Goal: Transaction & Acquisition: Purchase product/service

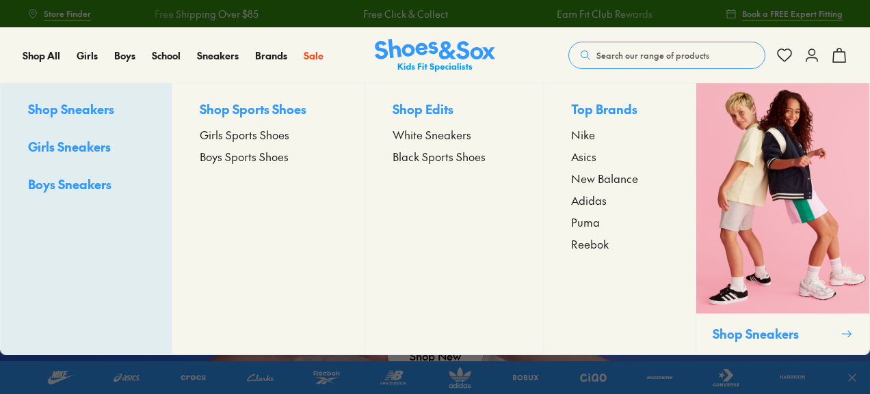
click at [221, 156] on span "Boys Sports Shoes" at bounding box center [244, 156] width 89 height 16
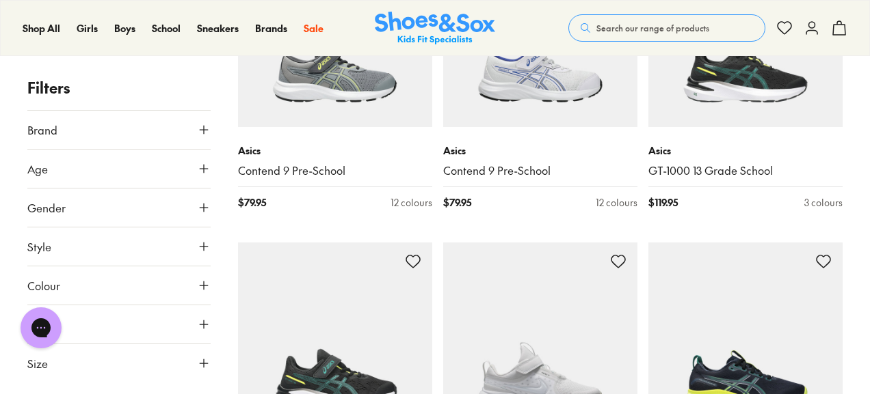
scroll to position [1893, 0]
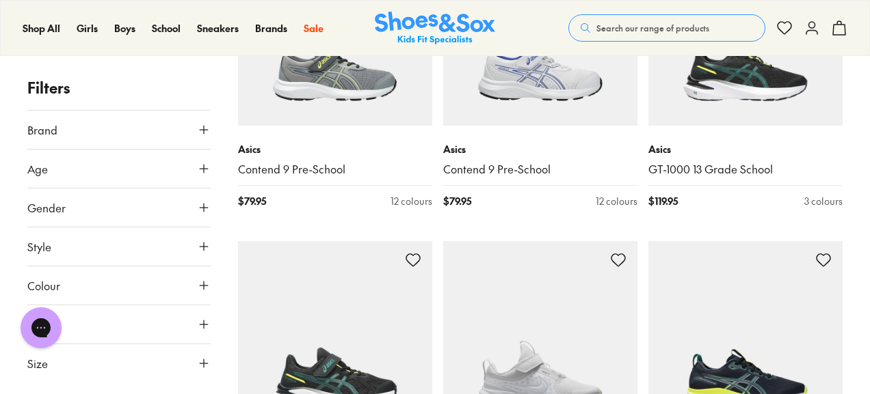
click at [206, 173] on icon at bounding box center [204, 169] width 14 height 14
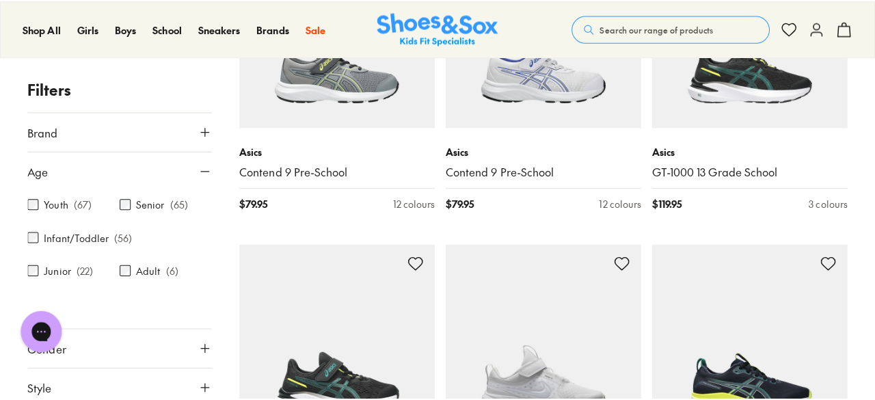
scroll to position [1900, 0]
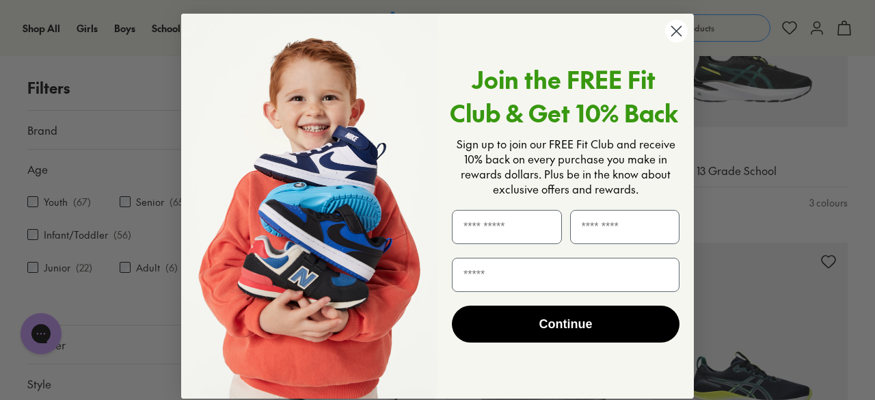
click at [677, 24] on circle "Close dialog" at bounding box center [676, 31] width 23 height 23
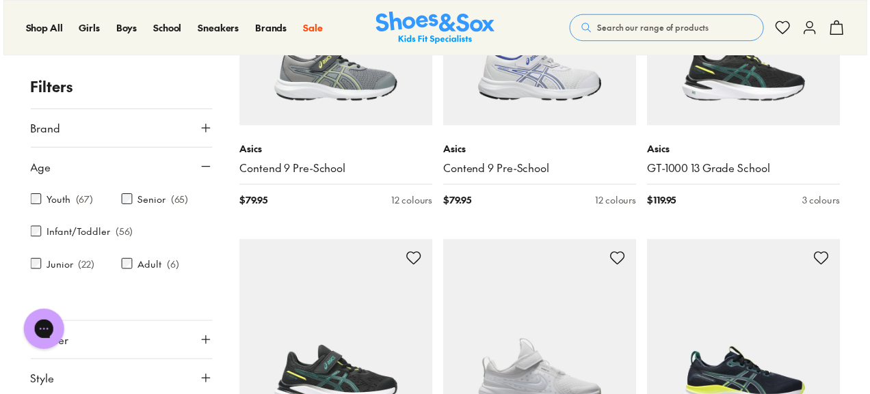
scroll to position [1893, 0]
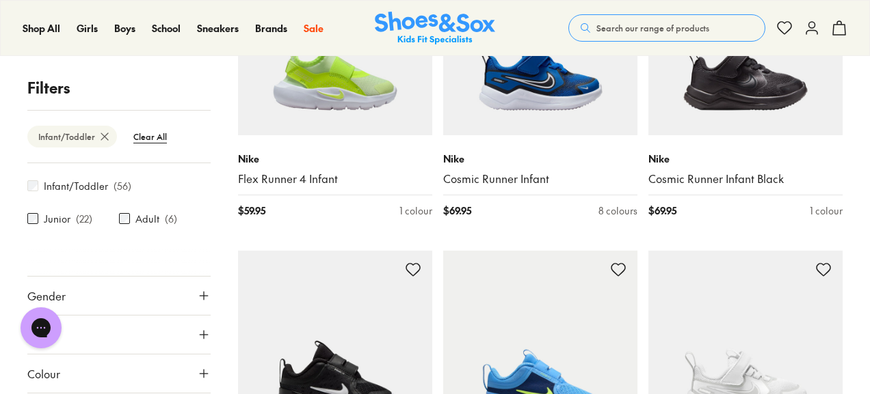
scroll to position [98, 0]
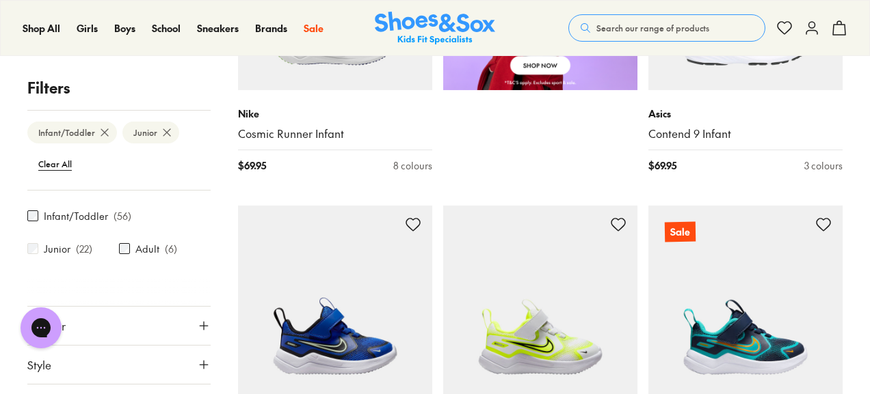
scroll to position [197, 0]
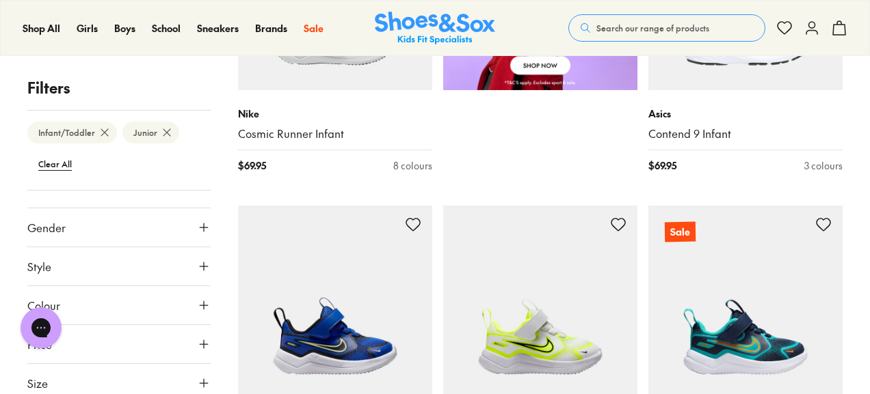
click at [172, 384] on button "Size" at bounding box center [118, 383] width 183 height 38
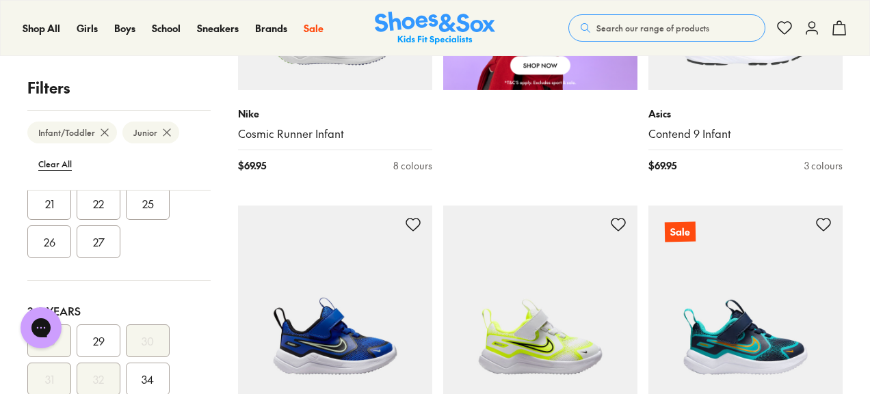
scroll to position [182, 0]
click at [46, 242] on button "26" at bounding box center [49, 241] width 44 height 33
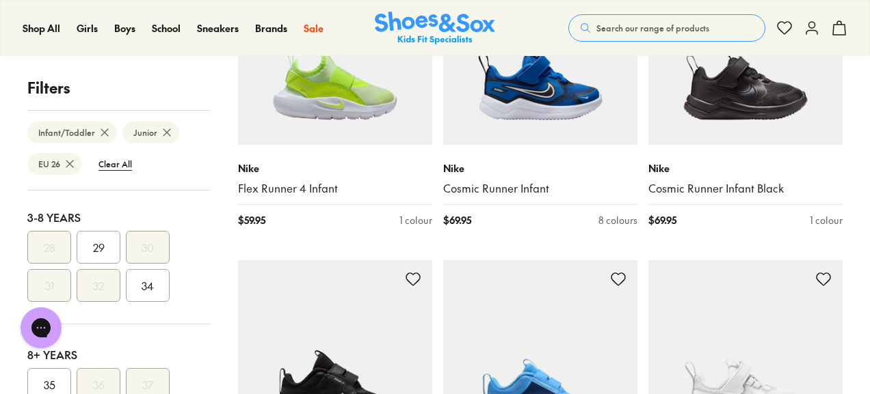
scroll to position [196, 0]
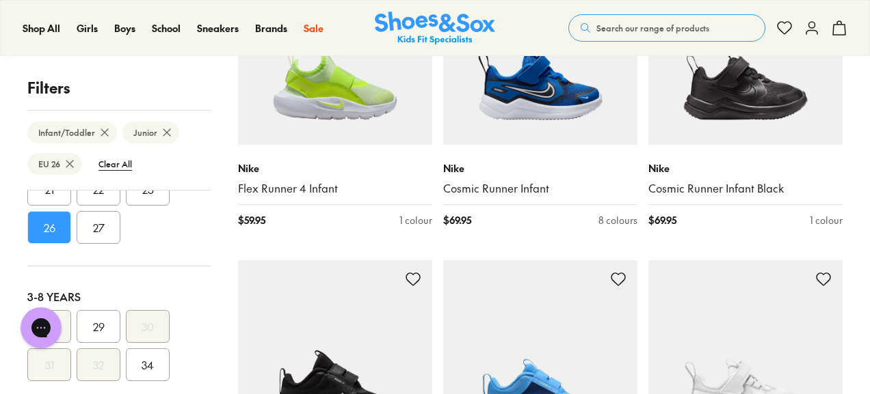
click at [96, 225] on button "27" at bounding box center [99, 227] width 44 height 33
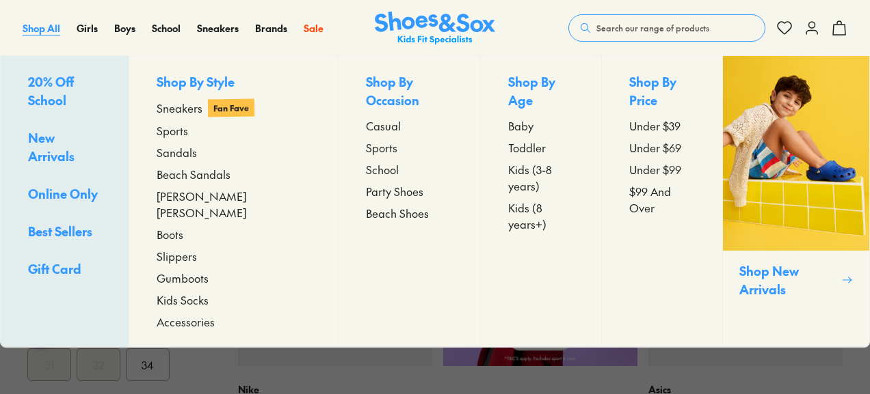
scroll to position [690, 0]
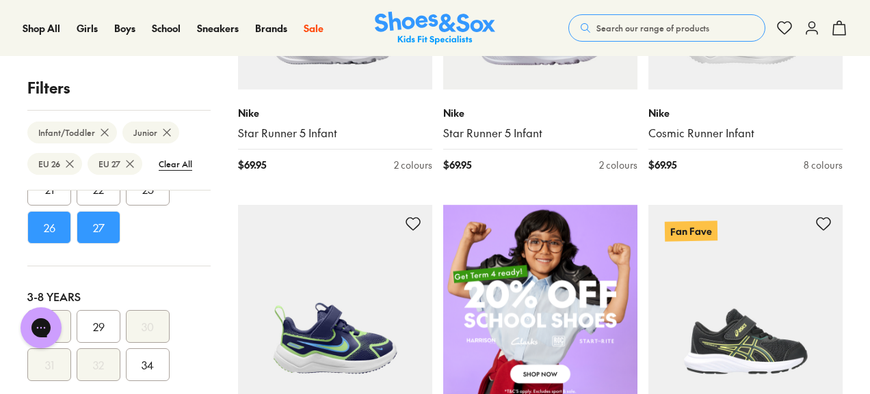
click at [681, 25] on span "Search our range of products" at bounding box center [652, 28] width 113 height 12
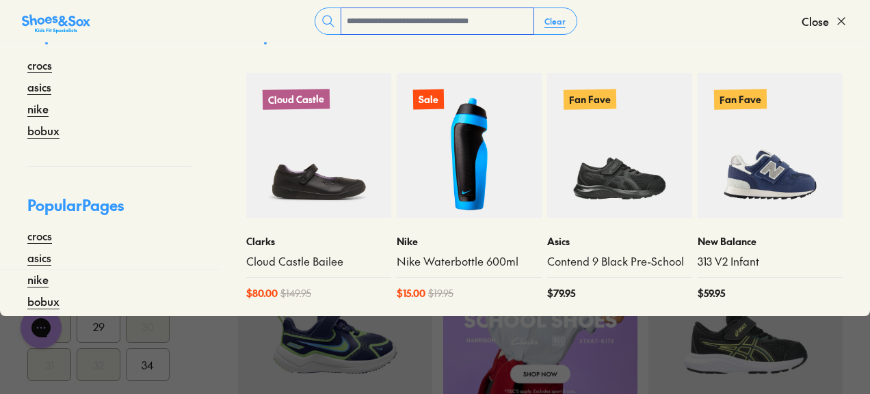
scroll to position [0, 0]
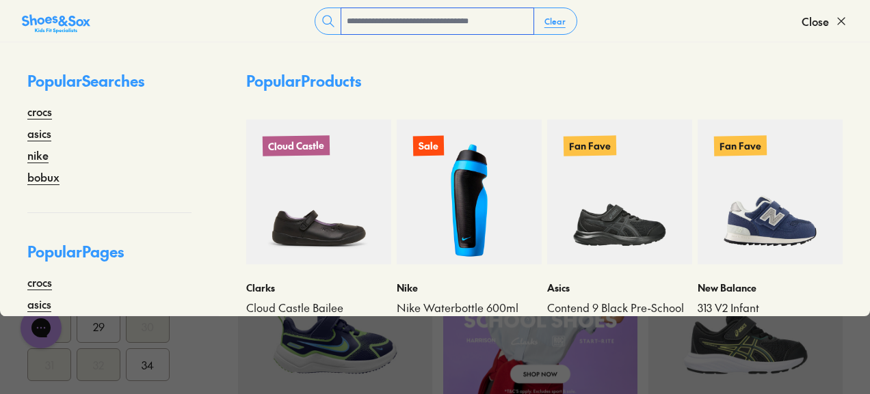
click at [480, 23] on input "text" at bounding box center [437, 21] width 192 height 26
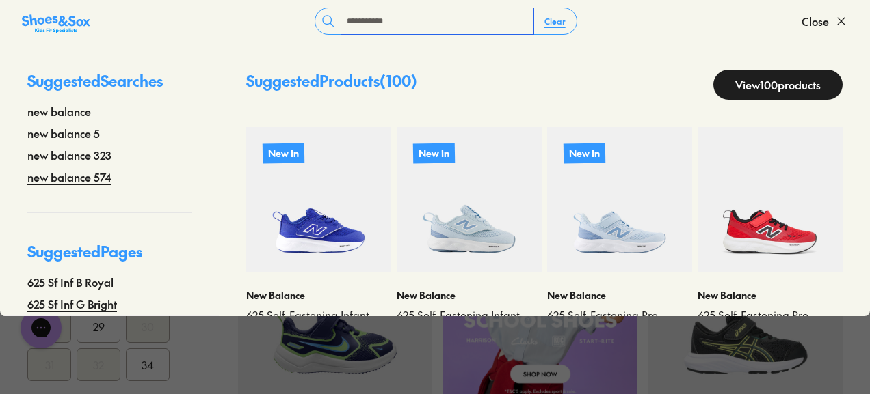
type input "**********"
click at [749, 95] on link "View 100 products" at bounding box center [777, 85] width 129 height 30
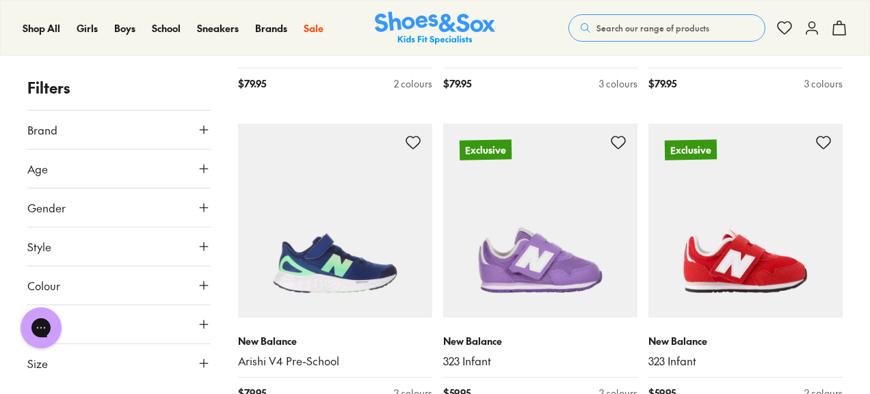
scroll to position [2974, 0]
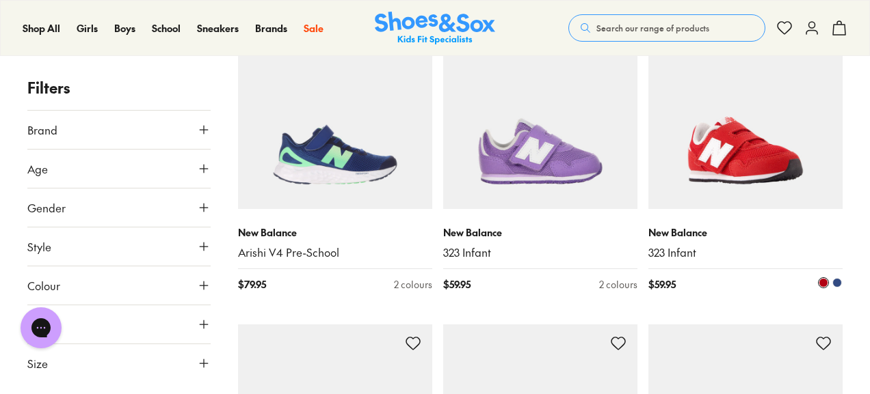
click at [730, 185] on img at bounding box center [745, 112] width 194 height 194
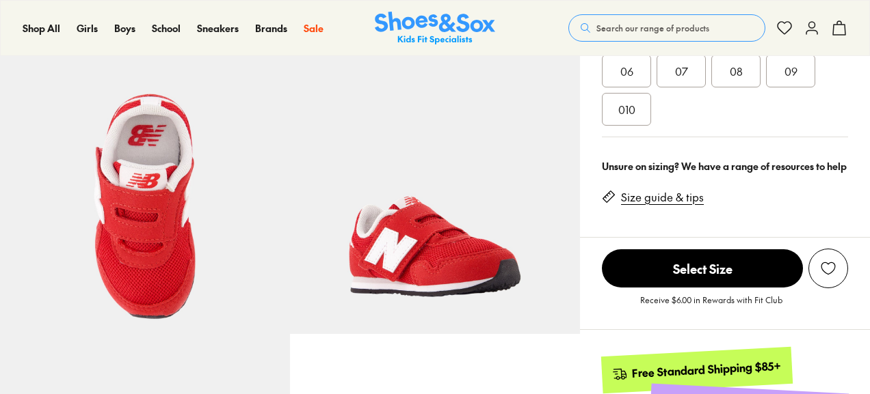
scroll to position [405, 0]
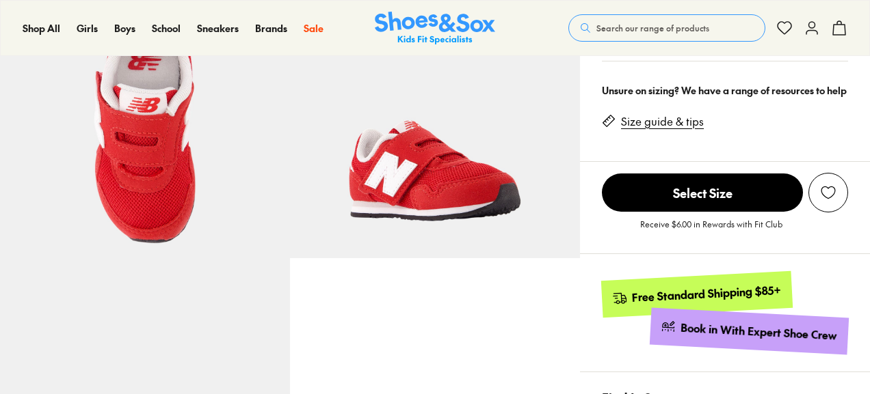
select select "*"
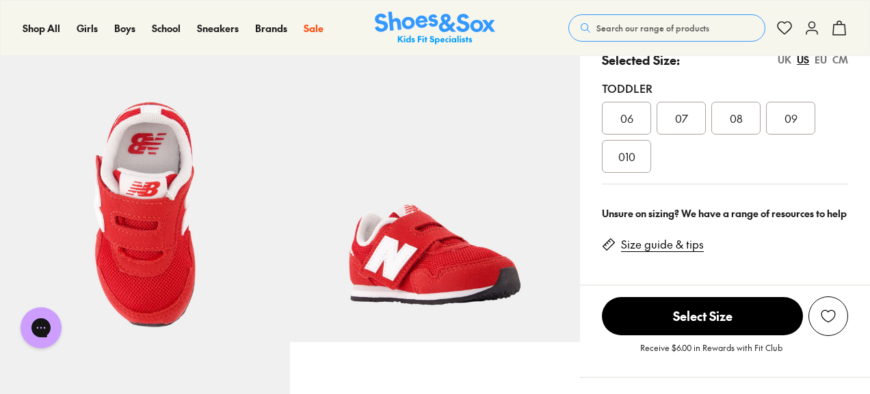
scroll to position [321, 0]
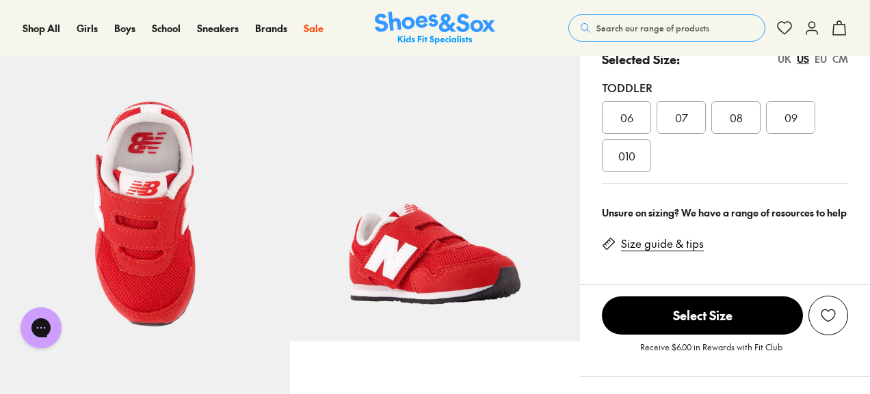
click at [817, 61] on div "EU" at bounding box center [820, 59] width 12 height 14
click at [798, 116] on div "26" at bounding box center [790, 117] width 49 height 33
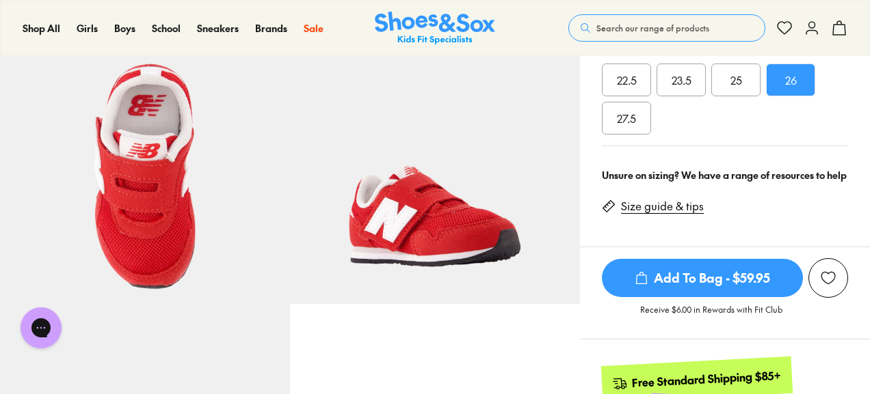
scroll to position [360, 0]
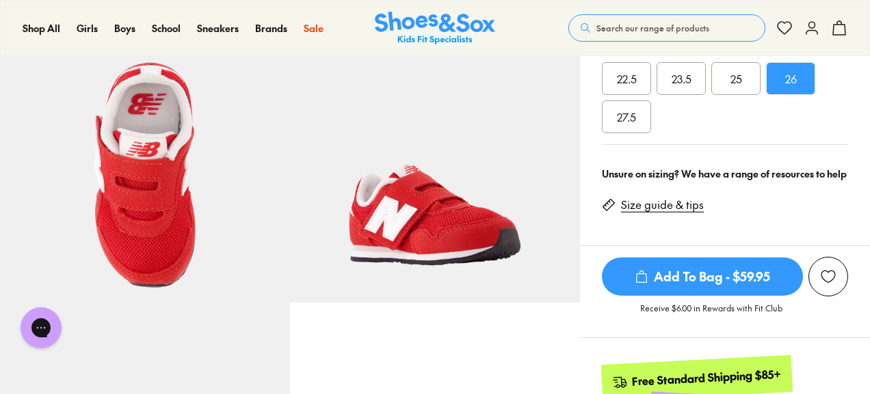
click at [655, 206] on link "Size guide & tips" at bounding box center [662, 205] width 83 height 15
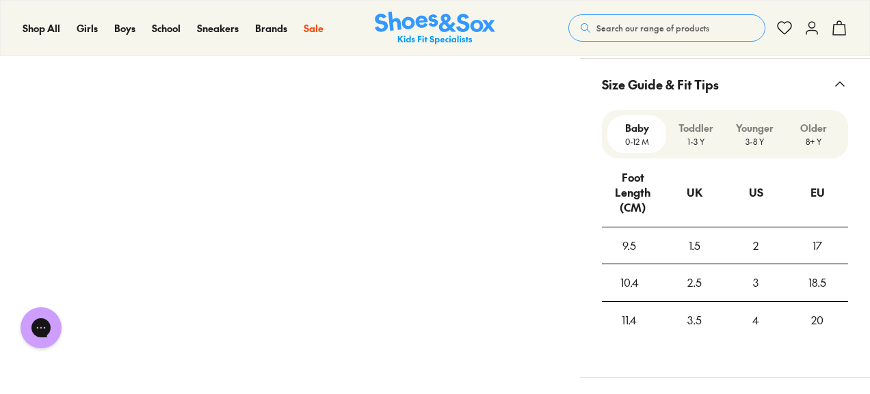
scroll to position [935, 0]
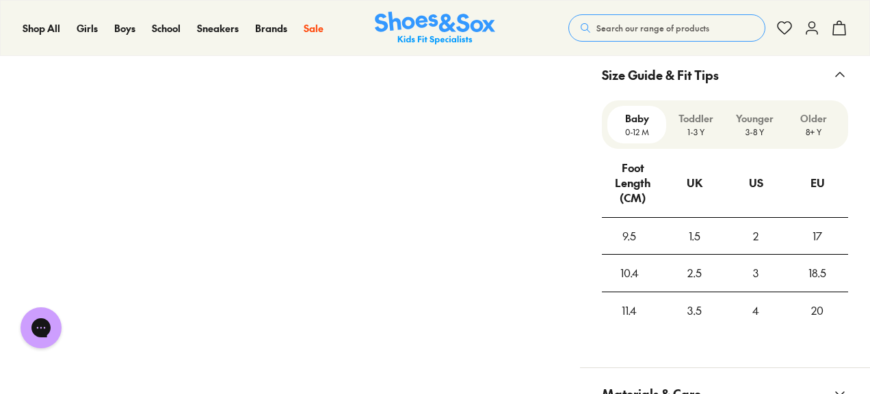
click at [697, 129] on p "1-3 Y" at bounding box center [695, 132] width 48 height 12
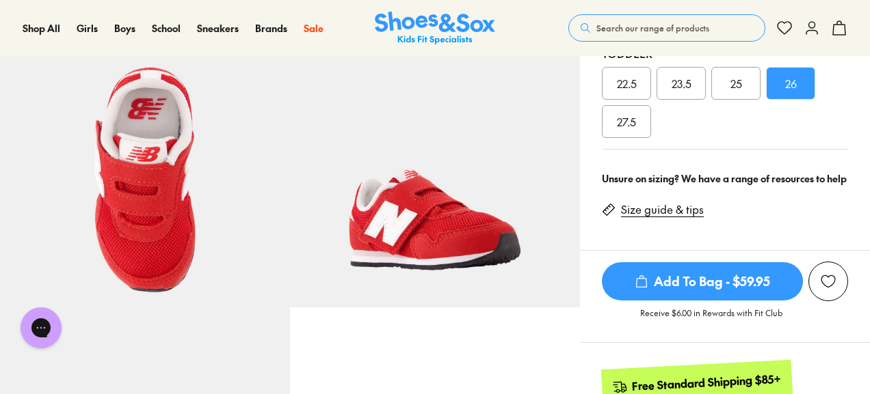
scroll to position [354, 0]
